Goal: Contribute content: Contribute content

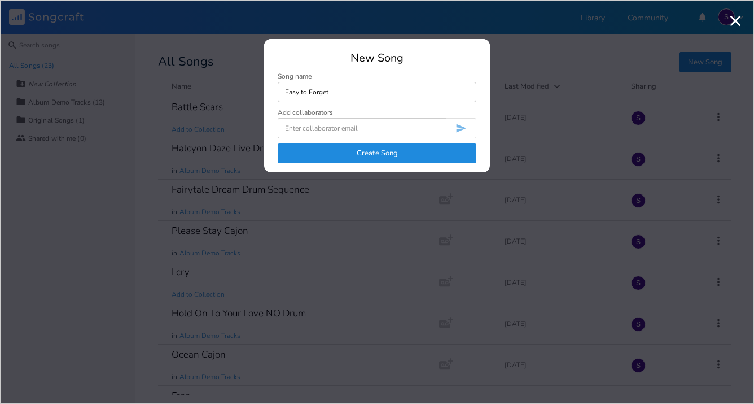
type input "Easy to Forget"
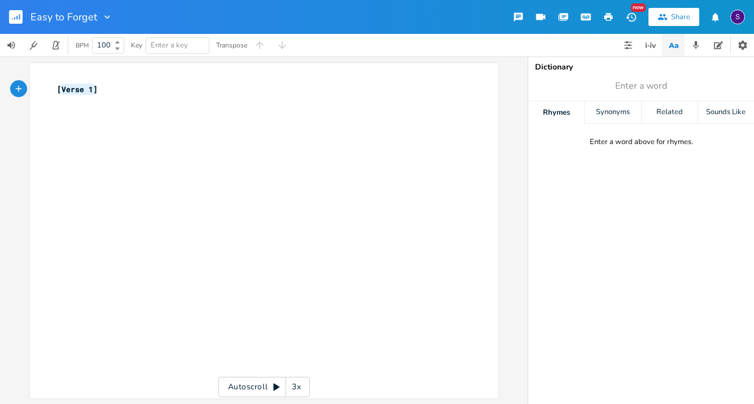
type textarea "[Verse 1"
drag, startPoint x: 90, startPoint y: 91, endPoint x: 54, endPoint y: 91, distance: 35.6
click at [57, 91] on span "[Verse 1]" at bounding box center [77, 89] width 41 height 10
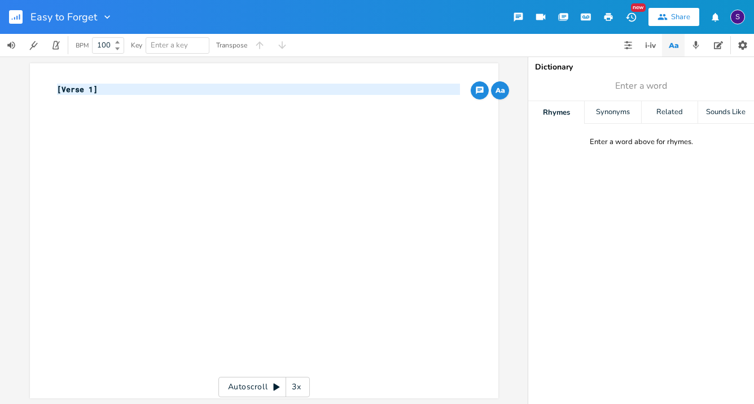
drag, startPoint x: 107, startPoint y: 97, endPoint x: 48, endPoint y: 82, distance: 60.6
click at [48, 82] on div "[Verse 1] x [Verse 1] ​" at bounding box center [264, 230] width 468 height 335
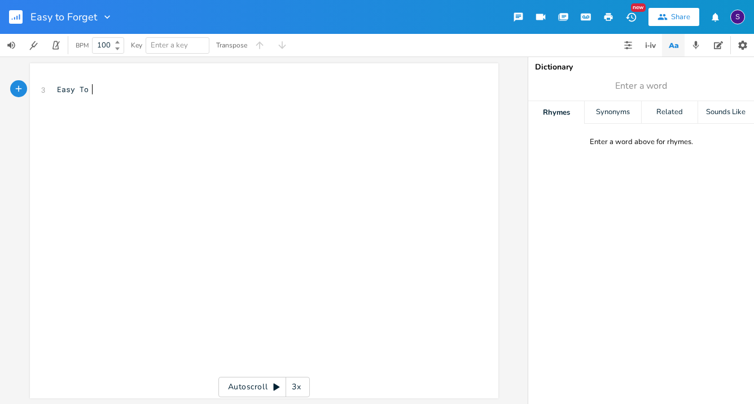
type textarea "Easy To g"
type textarea "to go"
type textarea "fr"
type textarea "orget"
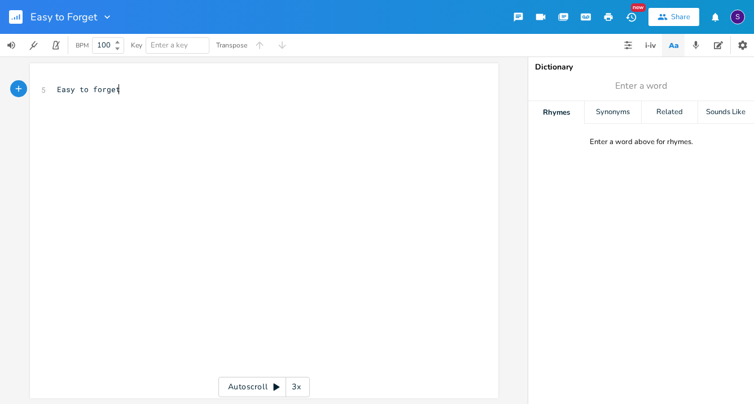
scroll to position [0, 16]
type textarea "Your st"
type textarea "itting at your desk"
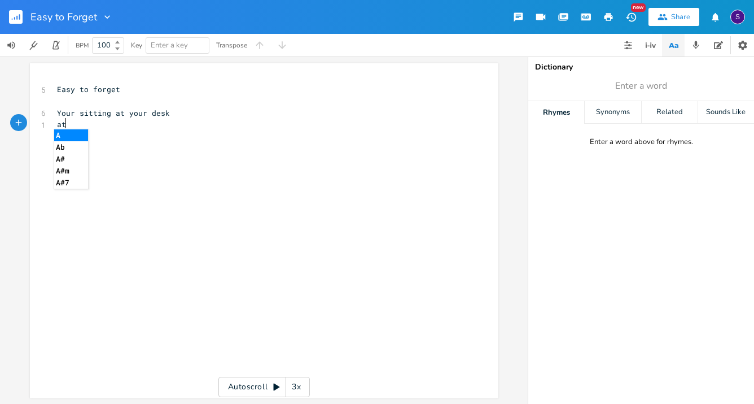
type textarea "at"
type textarea "at home all alone"
type textarea "Drinking c"
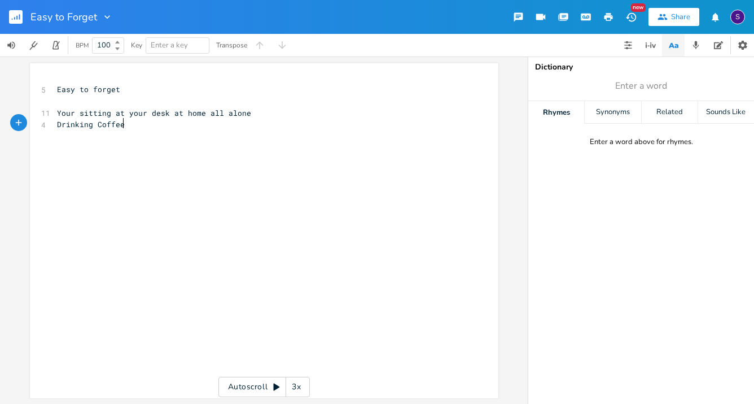
type textarea "Coffee"
type textarea ", talking on the phone with her"
type textarea "whoever she is i bet your hpp"
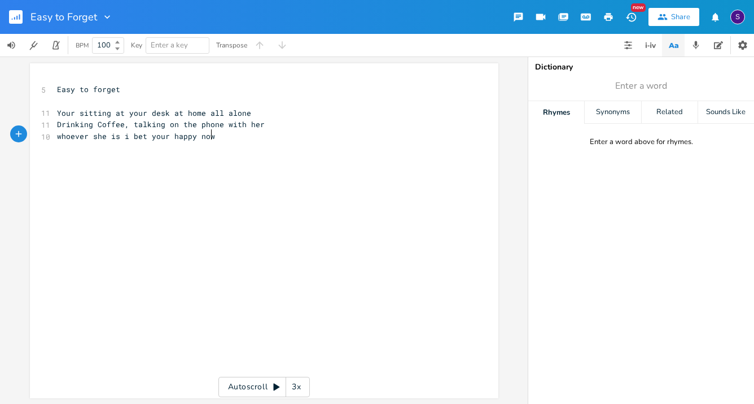
scroll to position [0, 29]
type textarea "appy now"
type textarea "bit"
type textarea "Will you always be"
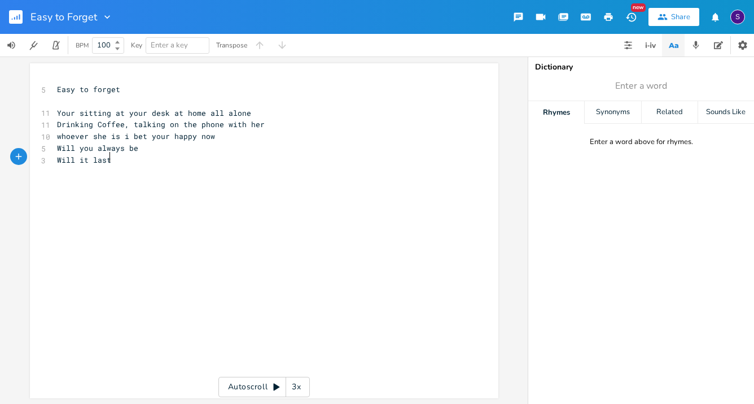
scroll to position [0, 30]
type textarea "Will it last wihtout"
type textarea "well see"
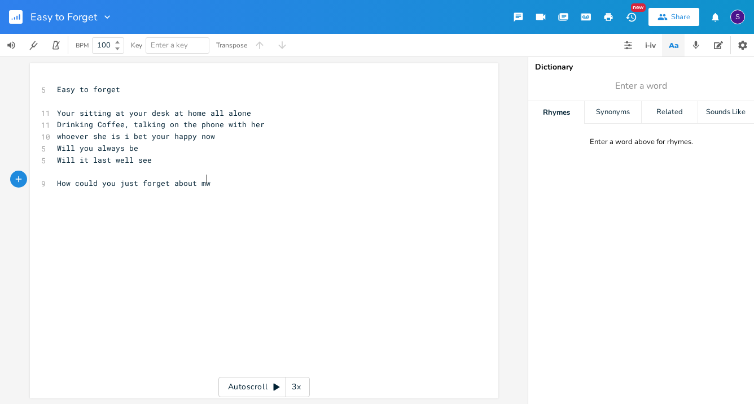
type textarea "How could you just forget about mw?"
type textarea "zstart a"
type textarea "Start a new life with her"
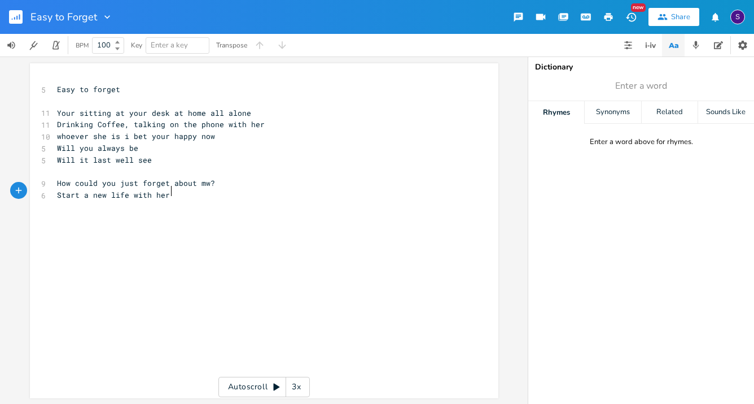
scroll to position [0, 69]
type textarea "outi"
type textarea "in tenessee"
type textarea "Bought a new house wiht her and now me"
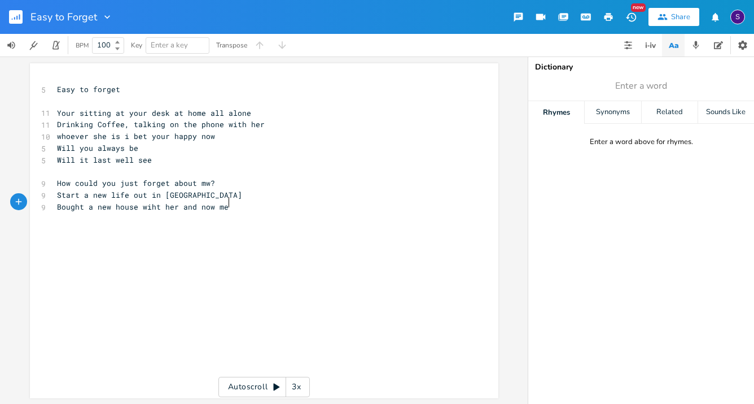
scroll to position [0, 119]
type textarea "t me"
type textarea "St night you"
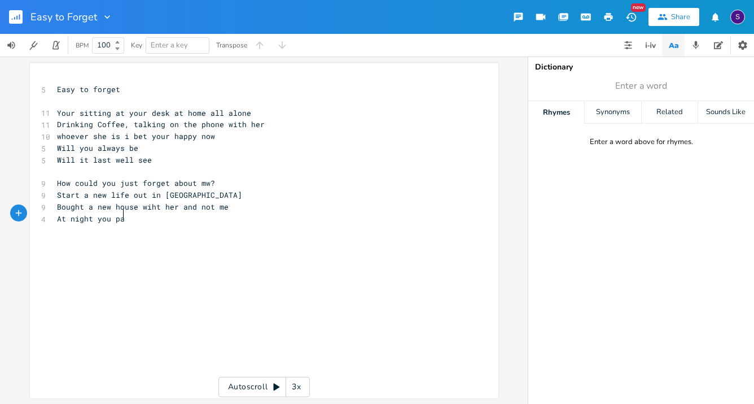
type textarea "At night you pa"
type textarea "lay your guitar and sing at some bar"
click at [225, 216] on span "At night you play your guitar and sing at some bar" at bounding box center [170, 218] width 226 height 10
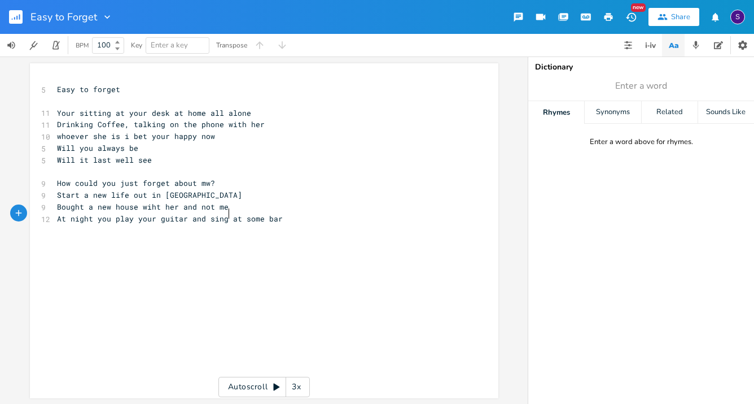
click at [226, 213] on span "At night you play your guitar and sing at some bar" at bounding box center [170, 218] width 226 height 10
click at [230, 213] on span "At night you play your guitar and sing at some bar" at bounding box center [170, 218] width 226 height 10
type textarea "A"
click at [221, 227] on pre "At some bar" at bounding box center [259, 231] width 408 height 12
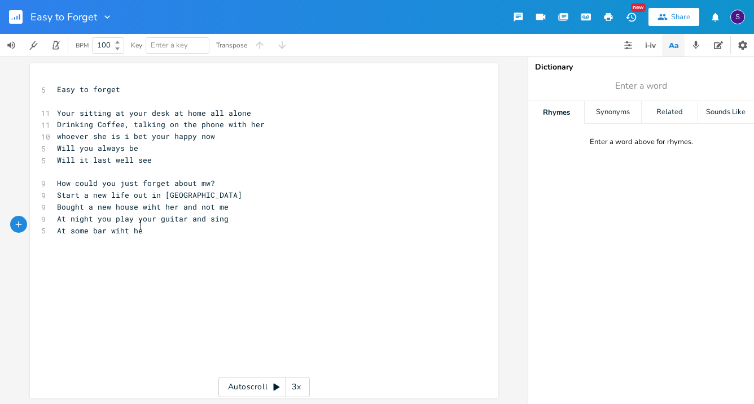
scroll to position [0, 25]
type textarea "wiht her"
type textarea "the"
type textarea "her and not em"
type textarea "me"
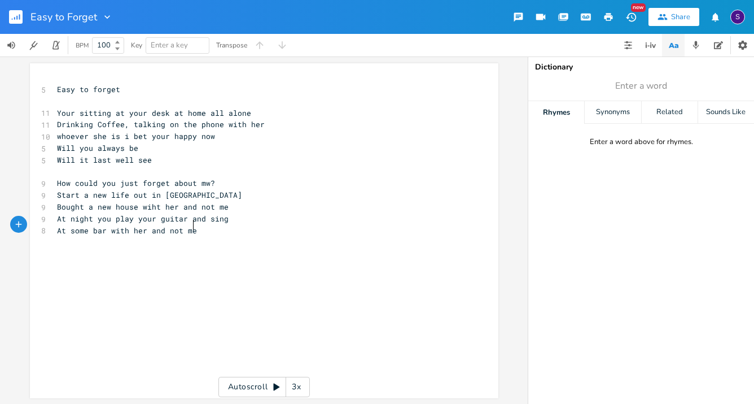
scroll to position [0, 10]
type textarea "and not me"
type textarea "I guess im easy to forget"
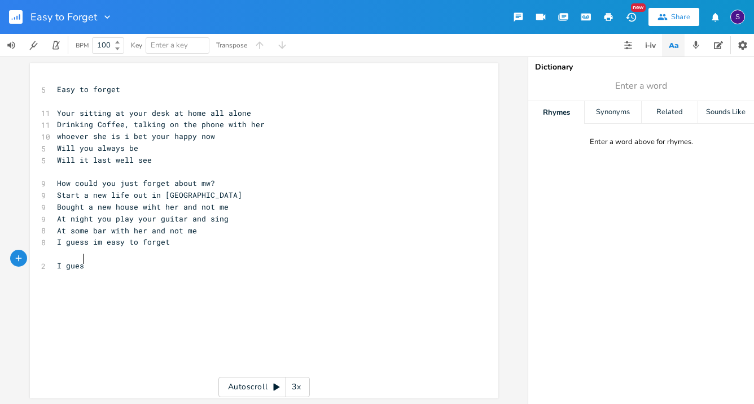
type textarea "I gues"
type textarea "s im easy"
type textarea "so Easy to forget"
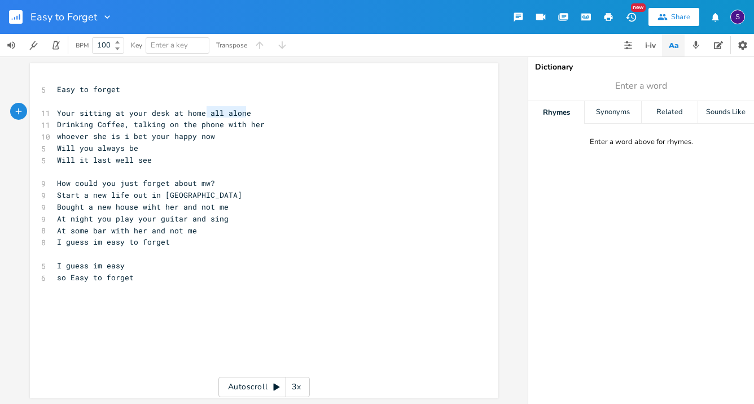
drag, startPoint x: 247, startPoint y: 115, endPoint x: 200, endPoint y: 110, distance: 47.6
click at [200, 110] on pre "Your sitting at your desk at home all alone" at bounding box center [259, 113] width 408 height 12
type textarea "\"
type textarea "he"
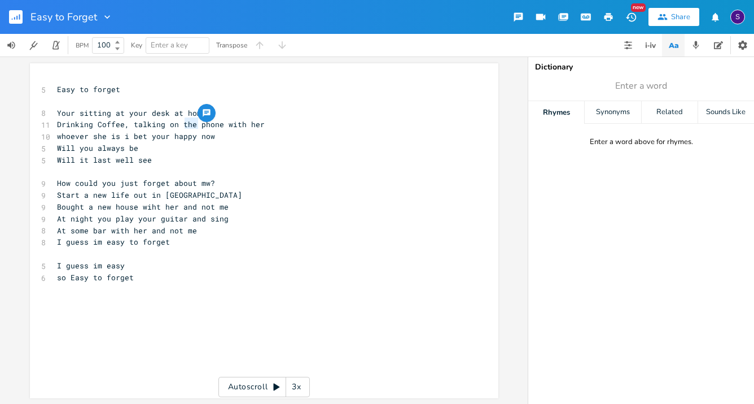
drag, startPoint x: 195, startPoint y: 125, endPoint x: 179, endPoint y: 122, distance: 16.0
click at [179, 122] on span "Drinking Coffee, talking on the phone with her" at bounding box center [161, 124] width 208 height 10
click at [181, 178] on span "How could you just forget about mw?" at bounding box center [136, 183] width 158 height 10
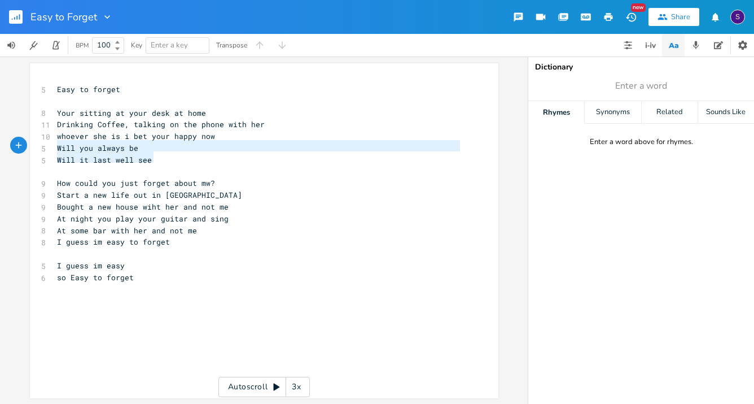
type textarea "Will it last well see"
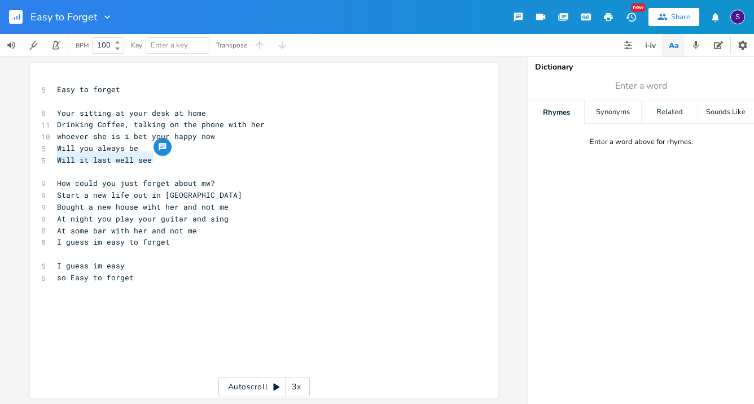
drag, startPoint x: 149, startPoint y: 157, endPoint x: 41, endPoint y: 152, distance: 107.9
click at [55, 154] on div "5 Will it last well see" at bounding box center [259, 160] width 408 height 12
click at [76, 321] on div "x 5 Easy to forget ​ 8 Your sitting at your desk at home 11 Drinking Coffee, ta…" at bounding box center [273, 241] width 436 height 320
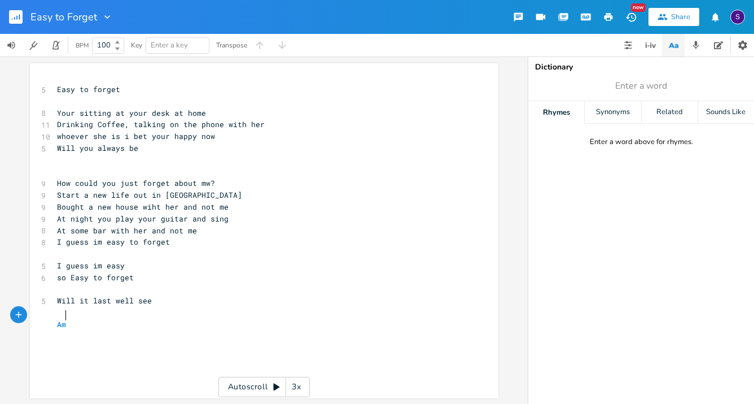
type textarea "Am"
type textarea "S,"
type textarea "Am I just pne"
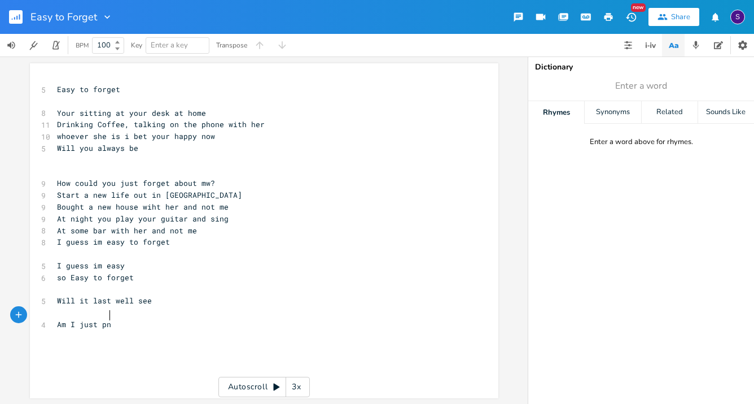
scroll to position [0, 38]
type textarea "one of your lines in a song\"
type textarea "Tho"
type textarea "row me in ther"
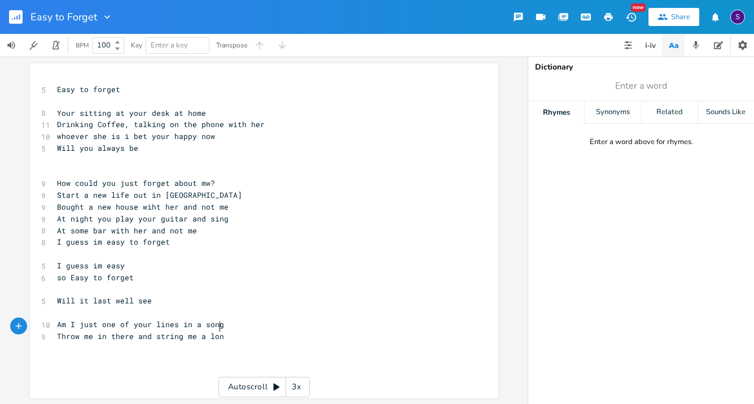
scroll to position [0, 62]
type textarea "e and string me a long"
type textarea "long"
type textarea "You seem like youve really moved on"
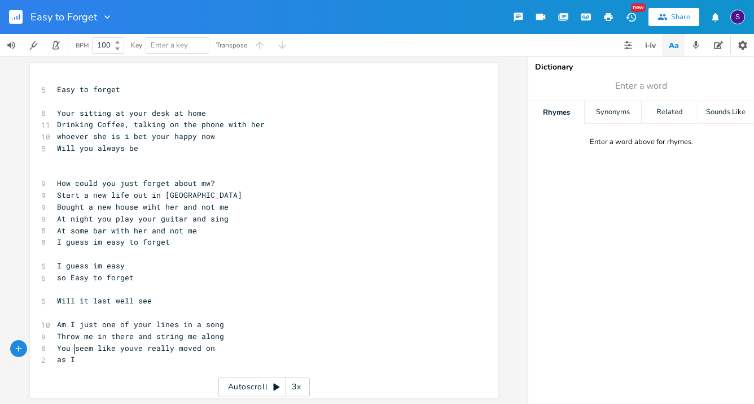
scroll to position [0, 11]
type textarea "as I s"
type textarea "dsya"
type textarea "ay dream about the day i"
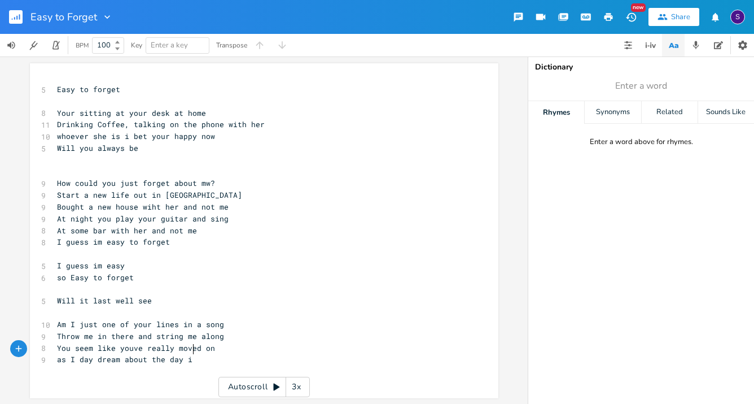
scroll to position [0, 71]
type textarea "I get"
type textarea "y youll com"
type textarea "e bak"
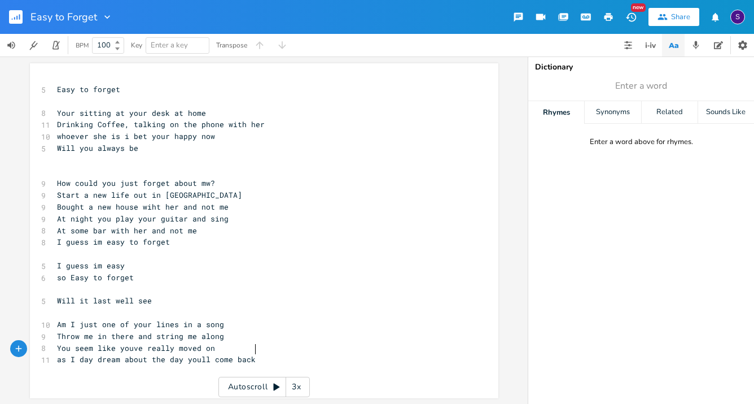
scroll to position [0, 7]
type textarea "ck in my aer"
type textarea "rms"
click at [203, 179] on span "How could you just forget about mw?" at bounding box center [136, 183] width 158 height 10
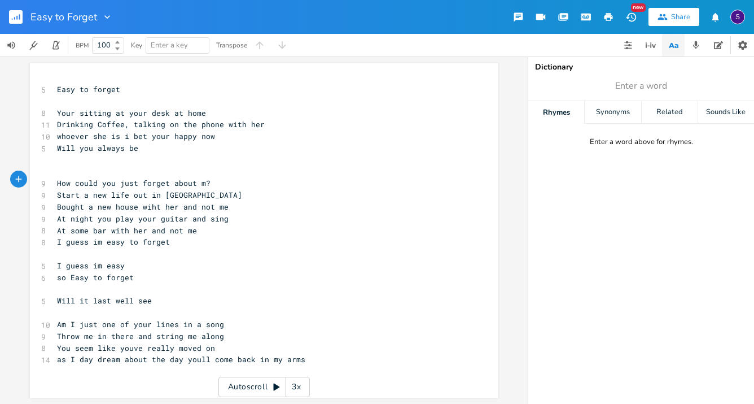
type textarea "e"
click at [173, 191] on span "Start a new life out in [GEOGRAPHIC_DATA]" at bounding box center [149, 195] width 185 height 10
type textarea "n"
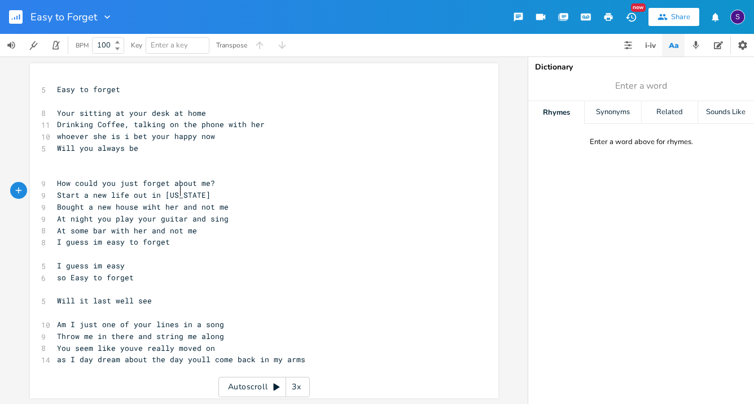
click at [177, 225] on span "At some bar with her and not me" at bounding box center [127, 230] width 140 height 10
click at [153, 201] on pre "Bought a new house wiht her and not me" at bounding box center [259, 207] width 408 height 12
type textarea "th"
click at [97, 241] on pre "I guess im easy to forget" at bounding box center [259, 242] width 408 height 12
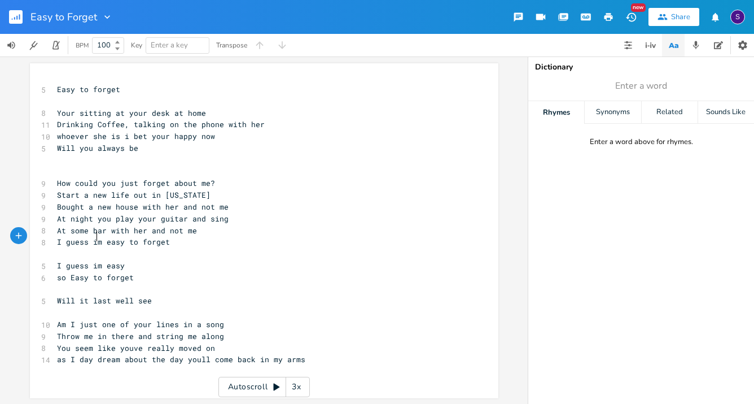
type textarea "'"
click at [76, 202] on span "Bought a new house with her and not me" at bounding box center [143, 207] width 172 height 10
type textarea "uy"
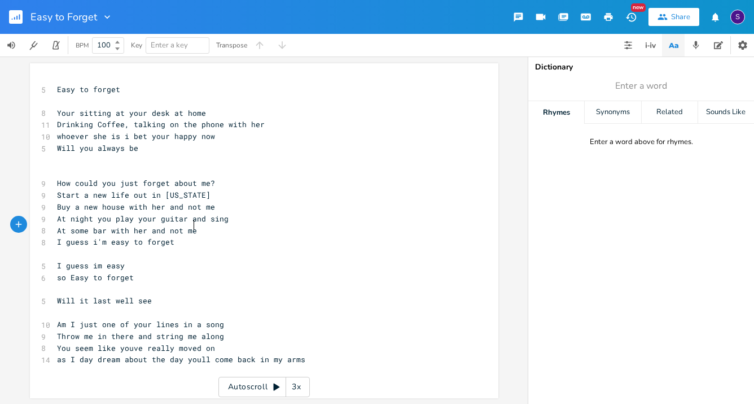
click at [189, 225] on span "At some bar with her and not me" at bounding box center [127, 230] width 140 height 10
type textarea "in the city"
click at [208, 264] on pre "I guess im easy" at bounding box center [259, 266] width 408 height 12
click at [127, 121] on span "Drinking Coffee, talking on the phone with her" at bounding box center [161, 124] width 208 height 10
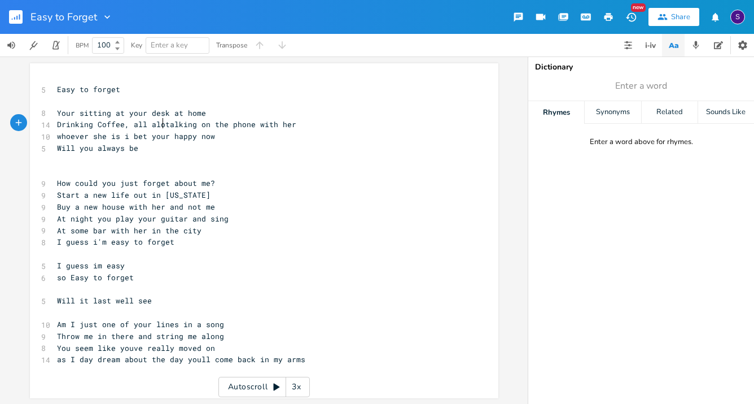
type textarea "all along"
type textarea "e"
click at [209, 121] on span "Drinking Coffee, all alone talking on the phone with her" at bounding box center [183, 124] width 253 height 10
type textarea "\"
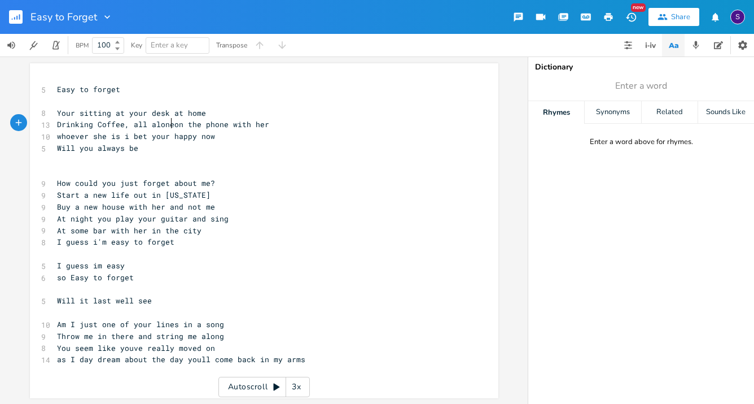
scroll to position [0, 2]
type textarea "i bet"
drag, startPoint x: 119, startPoint y: 135, endPoint x: 147, endPoint y: 138, distance: 27.9
click at [147, 138] on span "whoever she is i bet your happy now" at bounding box center [136, 136] width 158 height 10
click at [169, 133] on span "whoever she is your happy now" at bounding box center [122, 136] width 131 height 10
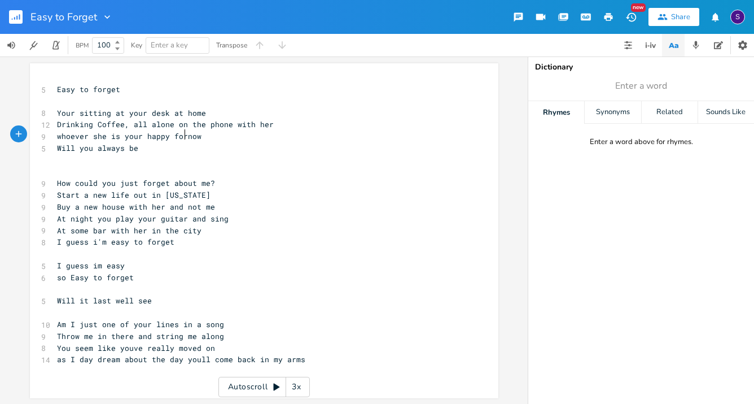
type textarea "for"
type textarea "Will"
drag, startPoint x: 71, startPoint y: 146, endPoint x: 49, endPoint y: 144, distance: 22.1
click at [49, 144] on div "Will x 5 Easy to forget ​ 8 Your sitting at your desk at home 12 Drinking Coffe…" at bounding box center [264, 230] width 468 height 335
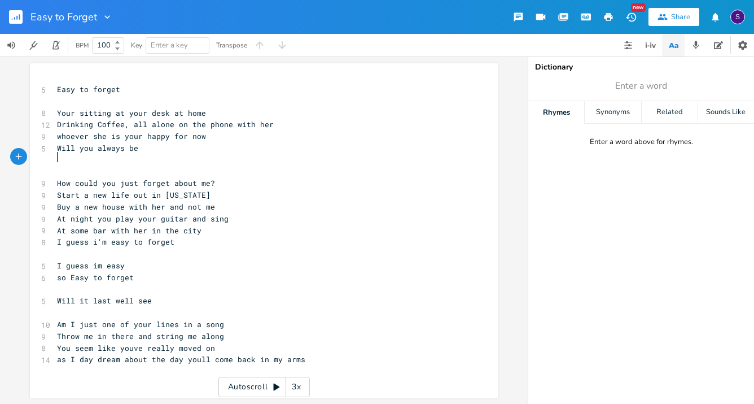
click at [111, 154] on pre "​" at bounding box center [259, 160] width 408 height 12
click at [138, 144] on pre "Will you always be" at bounding box center [259, 148] width 408 height 12
type textarea "?"
click at [203, 225] on pre "At some bar with her in the city" at bounding box center [259, 231] width 408 height 12
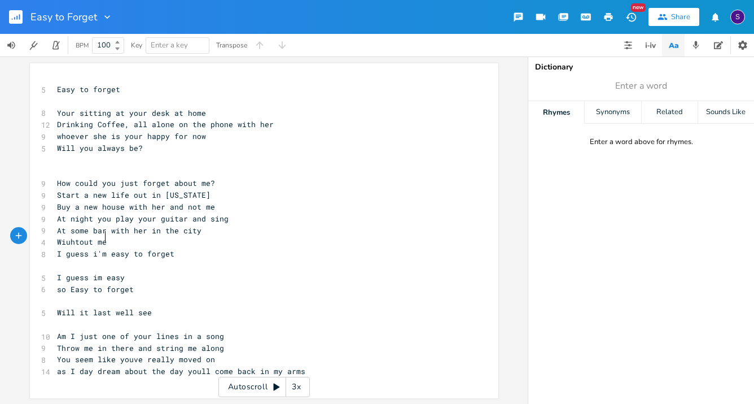
type textarea "Wiuhtout me,"
type textarea "thout me, without me"
click at [130, 248] on span "I guess i'm easy to forget" at bounding box center [115, 253] width 117 height 10
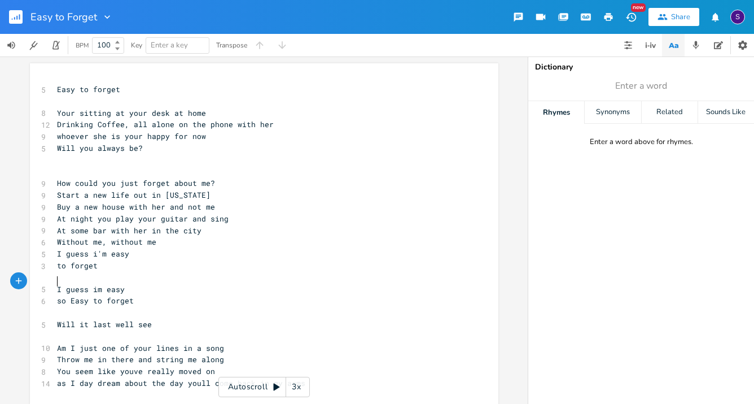
click at [57, 284] on span "I guess im easy" at bounding box center [91, 289] width 68 height 10
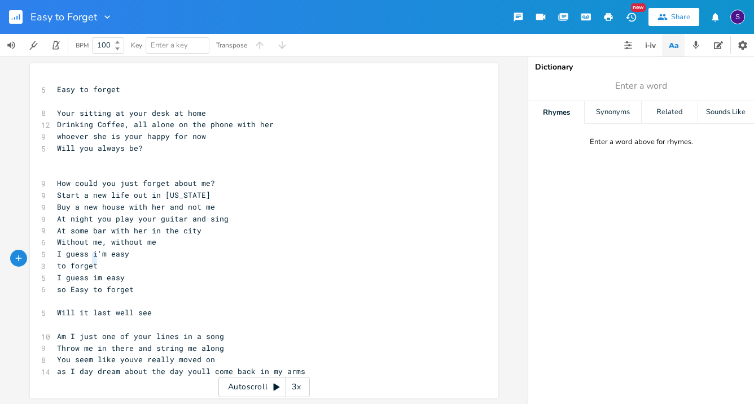
type textarea "to forget"
drag, startPoint x: 94, startPoint y: 256, endPoint x: 41, endPoint y: 253, distance: 53.7
click at [55, 260] on div "3 to forget" at bounding box center [259, 266] width 408 height 12
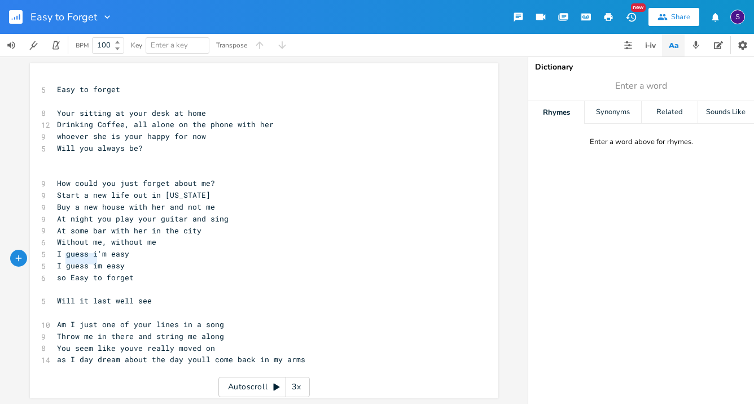
type textarea "I guess i"
drag, startPoint x: 94, startPoint y: 260, endPoint x: 37, endPoint y: 259, distance: 57.0
click at [37, 259] on div "I guess i x 5 Easy to forget ​ 8 Your sitting at your desk at home 12 Drinking …" at bounding box center [264, 230] width 468 height 335
type textarea "I'"
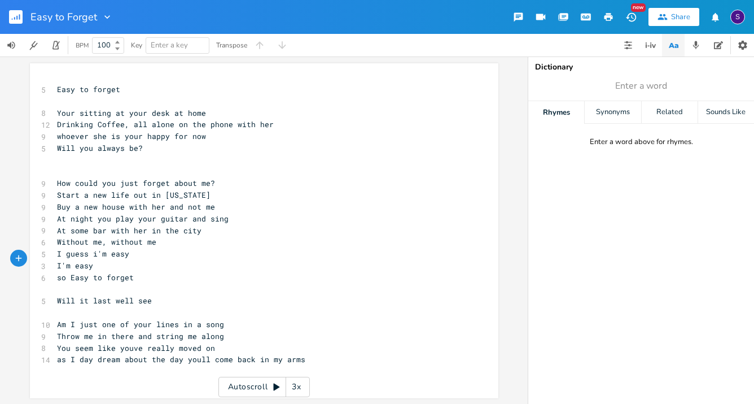
click at [55, 271] on pre "so Easy to forget" at bounding box center [259, 277] width 408 height 12
click at [70, 260] on span "I'm easy" at bounding box center [75, 265] width 36 height 10
type textarea "SO"
type textarea "O"
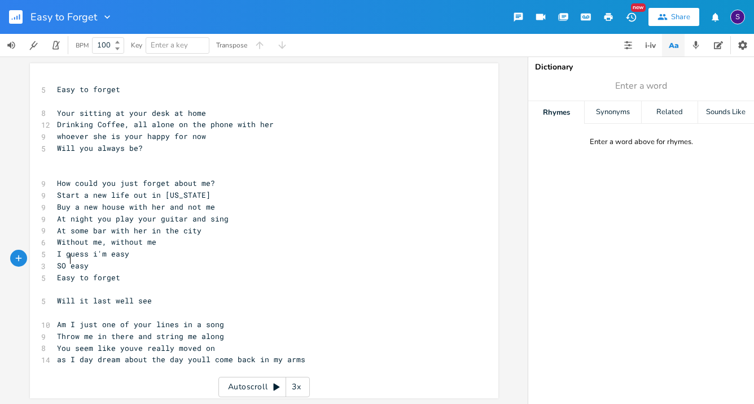
scroll to position [0, 6]
click at [146, 237] on span "Without me, without me" at bounding box center [106, 242] width 99 height 10
type textarea ", WIHTOUT"
type textarea "wihtout"
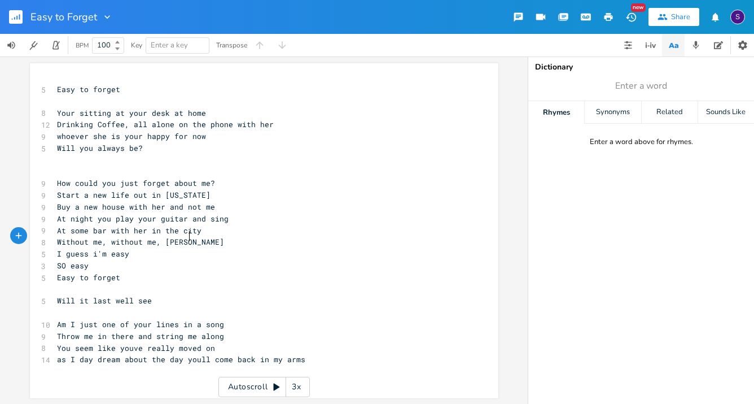
scroll to position [0, 23]
type textarea "thout me"
click at [83, 166] on pre "​" at bounding box center [259, 172] width 408 height 12
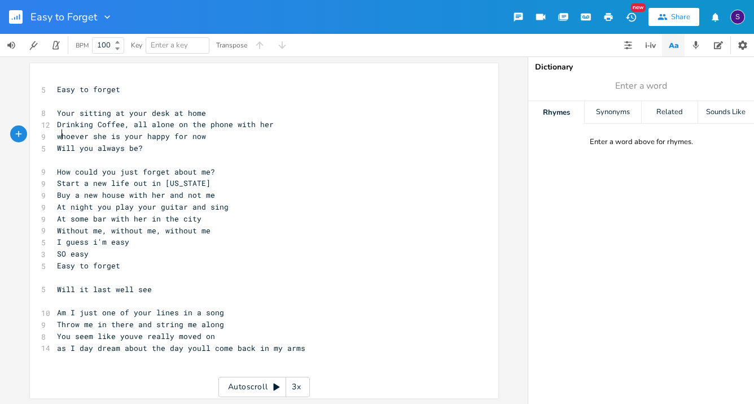
click at [57, 132] on span "whoever she is your happy for now" at bounding box center [131, 136] width 149 height 10
type textarea "W"
click at [57, 248] on span "SO easy" at bounding box center [73, 253] width 32 height 10
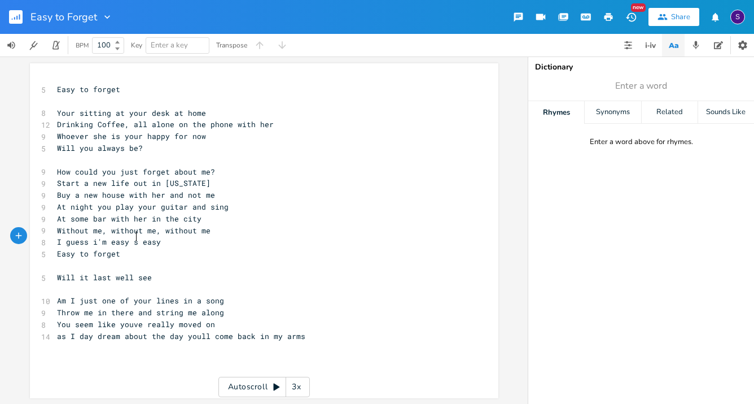
type textarea "so"
click at [117, 134] on span "Whoever she is your happy for now" at bounding box center [131, 136] width 149 height 10
type textarea ","
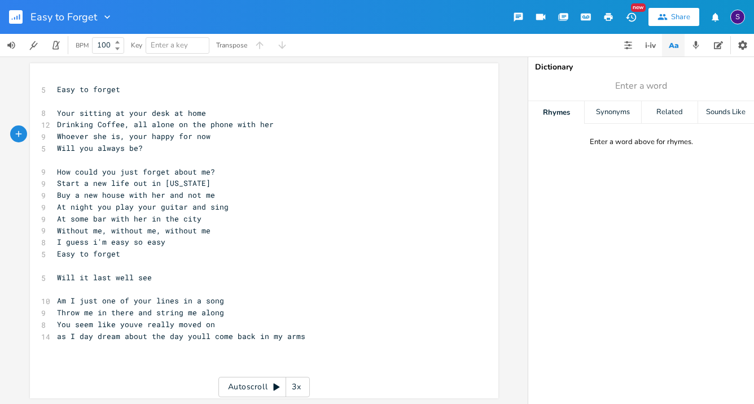
click at [229, 132] on pre "Whoever she is, your happy for now" at bounding box center [259, 136] width 408 height 12
type textarea "but"
click at [327, 104] on pre "​" at bounding box center [259, 101] width 408 height 12
